Goal: Find specific page/section: Find specific page/section

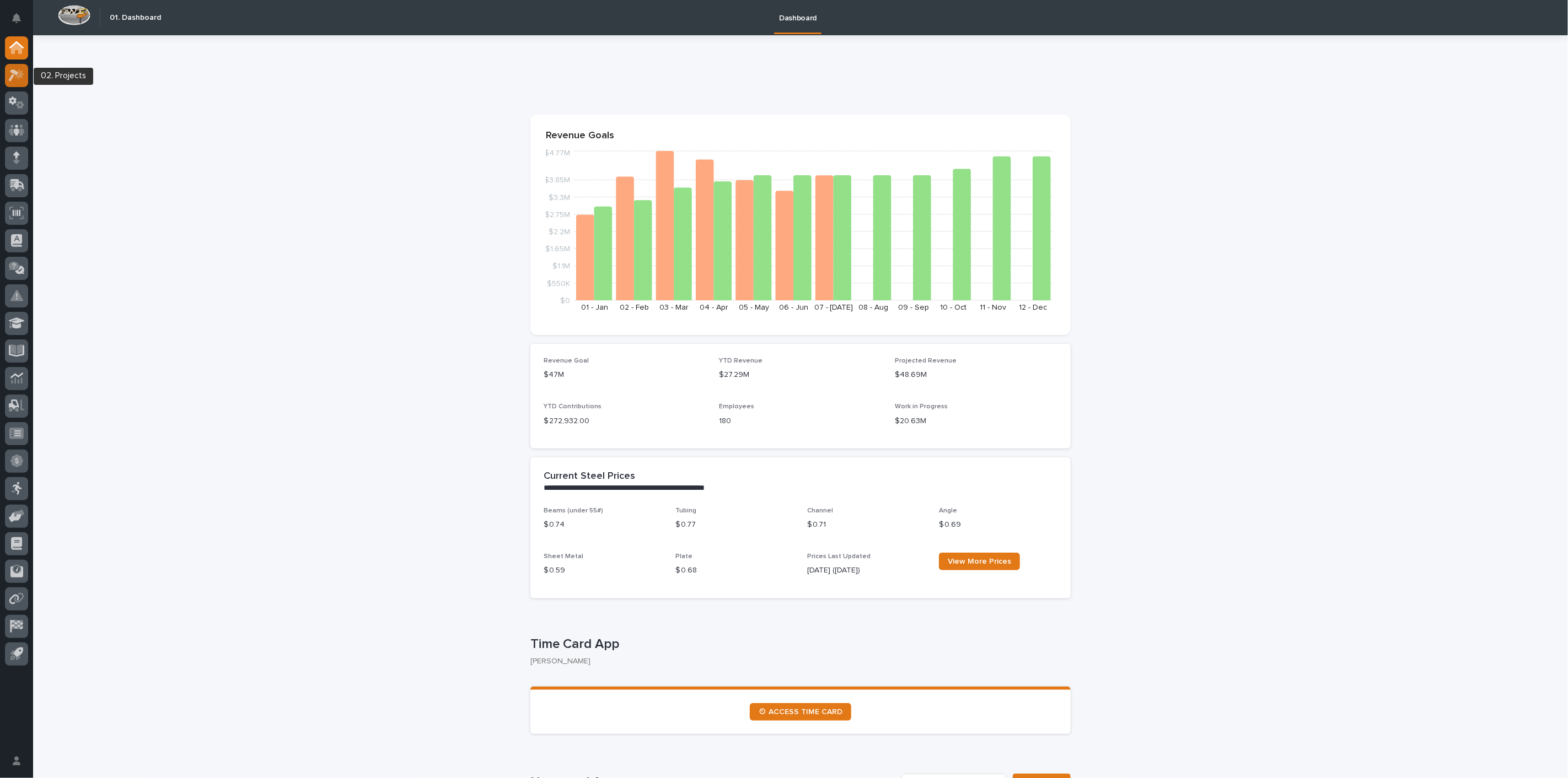
click at [13, 73] on icon at bounding box center [17, 75] width 16 height 13
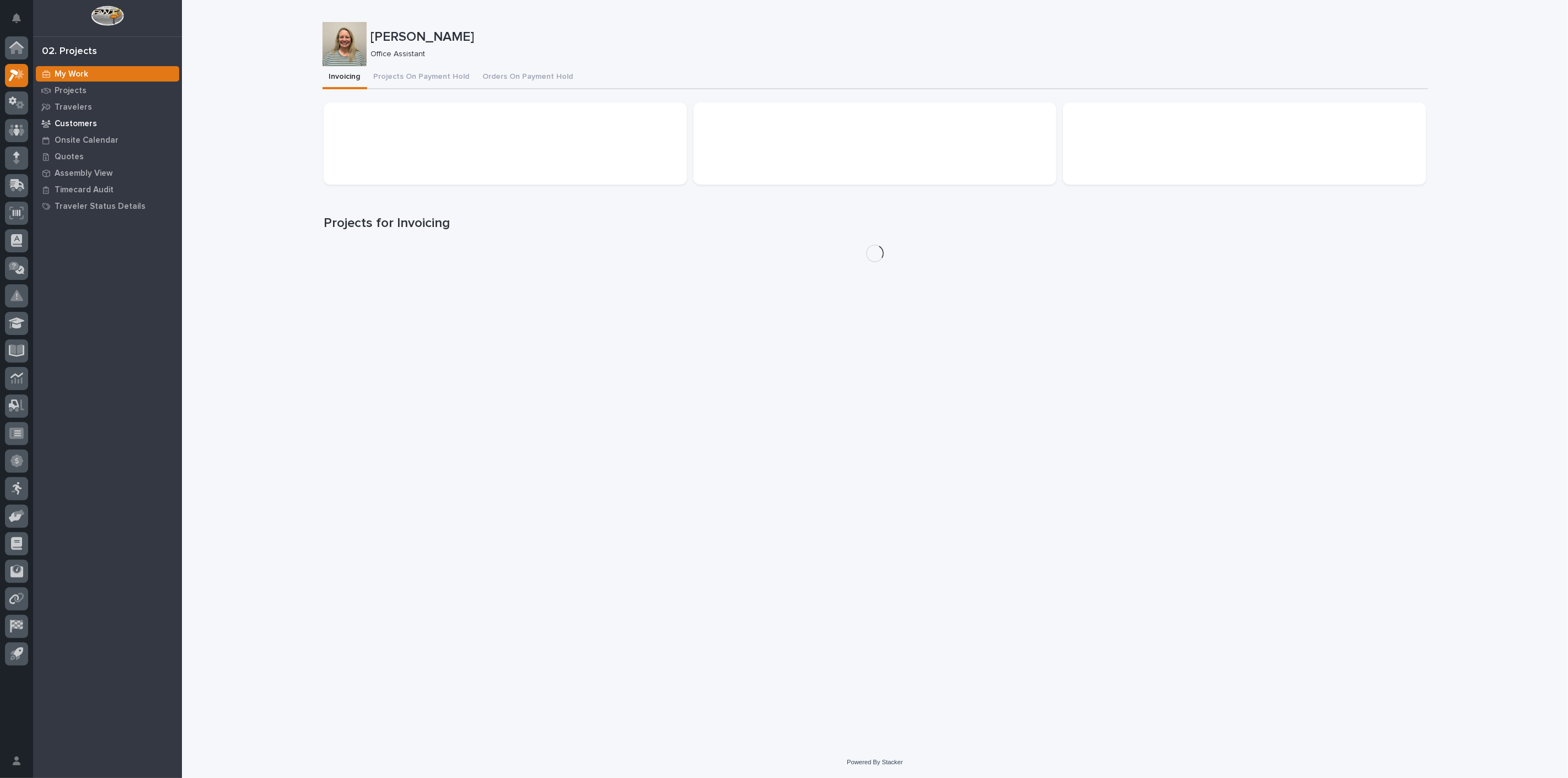
click at [82, 124] on p "Customers" at bounding box center [76, 123] width 43 height 10
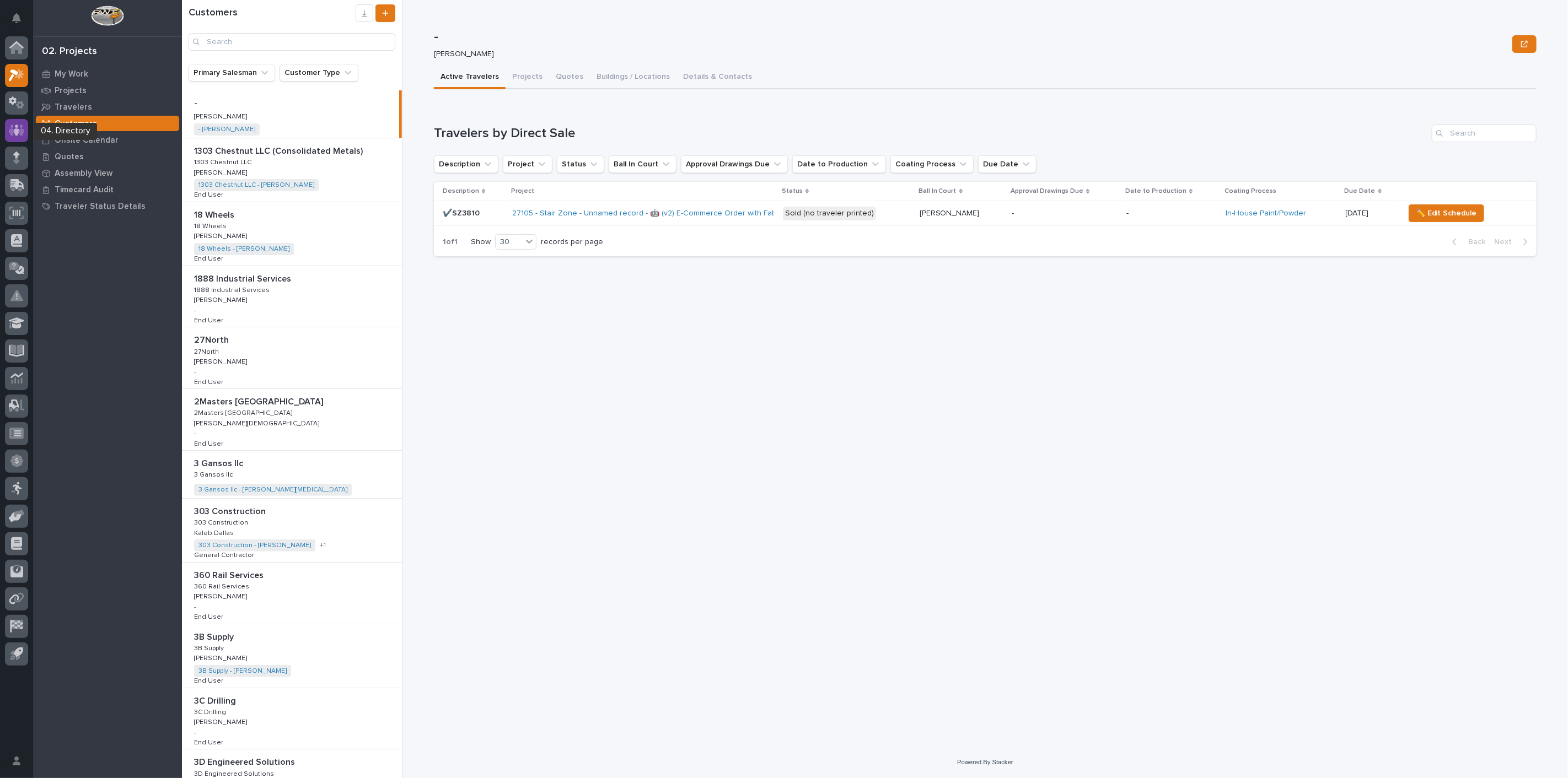
click at [19, 124] on icon at bounding box center [17, 131] width 16 height 13
